Goal: Navigation & Orientation: Find specific page/section

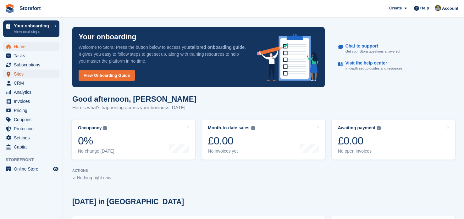
click at [20, 74] on span "Sites" at bounding box center [33, 73] width 38 height 9
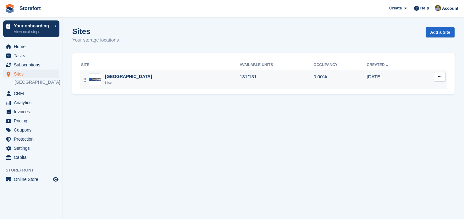
click at [110, 79] on div "[GEOGRAPHIC_DATA]" at bounding box center [128, 76] width 47 height 7
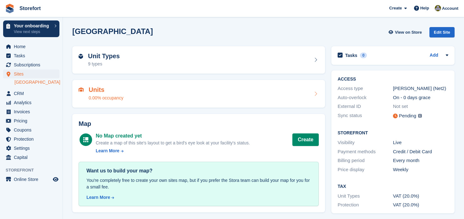
click at [268, 86] on div "Units 0.00% occupancy" at bounding box center [199, 93] width 240 height 15
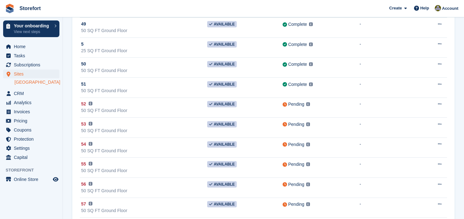
scroll to position [1566, 0]
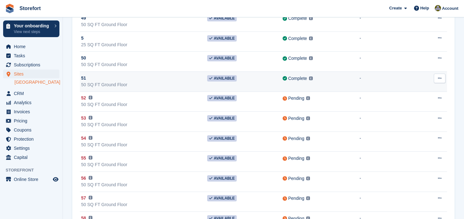
click at [111, 75] on div "51" at bounding box center [144, 78] width 126 height 7
